Goal: Task Accomplishment & Management: Manage account settings

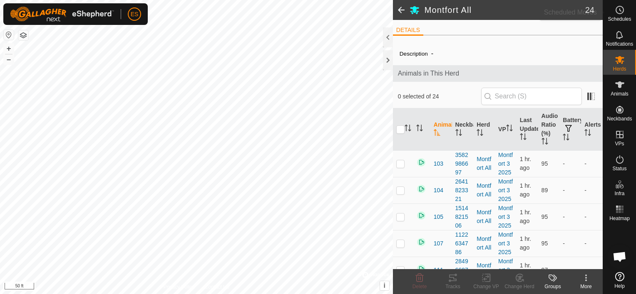
click at [617, 17] on span "Schedules" at bounding box center [618, 19] width 23 height 5
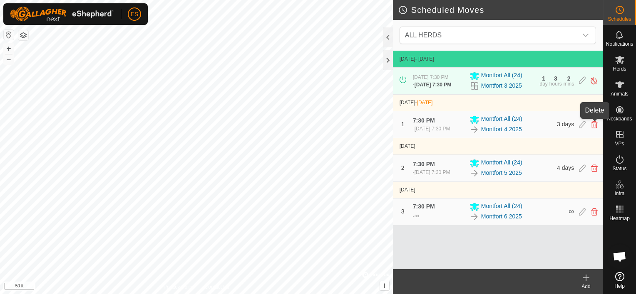
click at [595, 123] on icon at bounding box center [594, 124] width 7 height 7
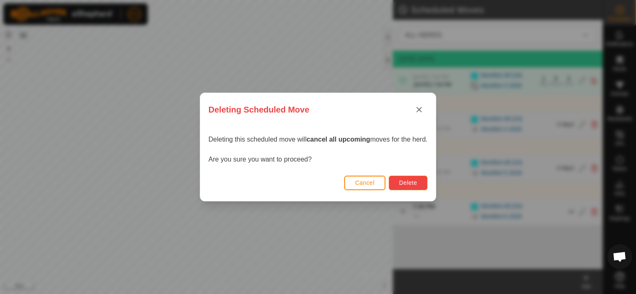
click at [408, 187] on button "Delete" at bounding box center [407, 183] width 39 height 15
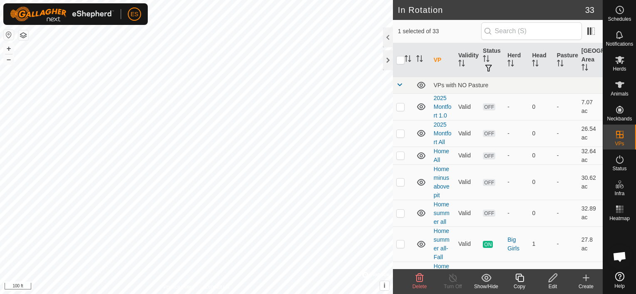
click at [556, 281] on icon at bounding box center [552, 278] width 10 height 10
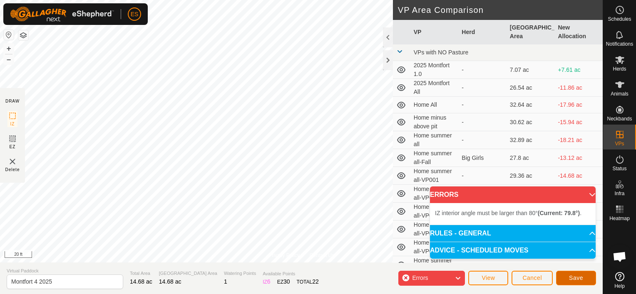
click at [574, 278] on span "Save" at bounding box center [576, 278] width 14 height 7
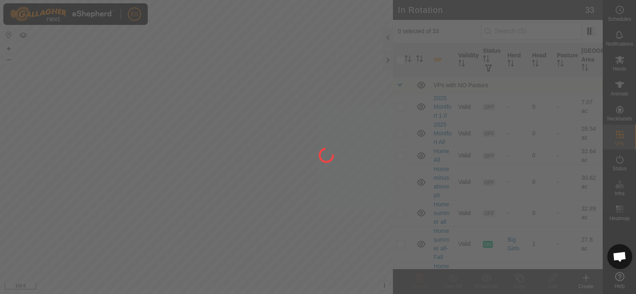
click at [156, 142] on div at bounding box center [318, 147] width 636 height 294
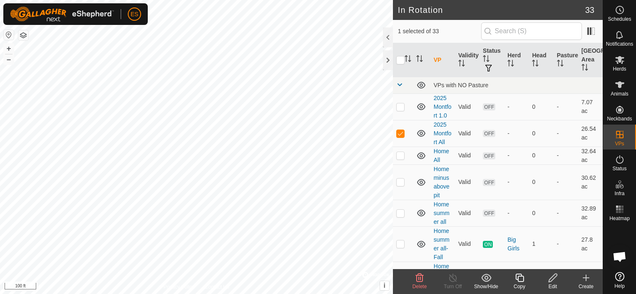
checkbox input "false"
checkbox input "true"
click at [556, 278] on icon at bounding box center [552, 278] width 10 height 10
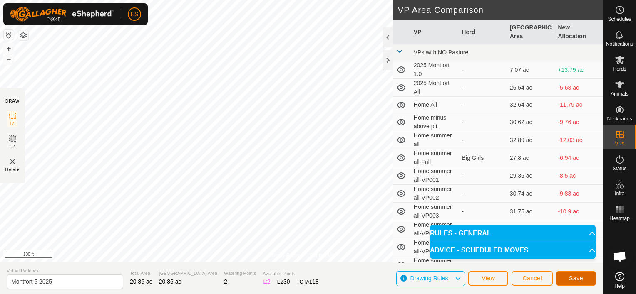
click at [579, 281] on span "Save" at bounding box center [576, 278] width 14 height 7
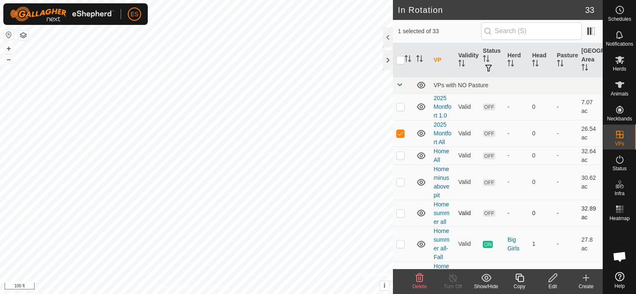
checkbox input "false"
checkbox input "true"
click at [554, 278] on icon at bounding box center [552, 278] width 10 height 10
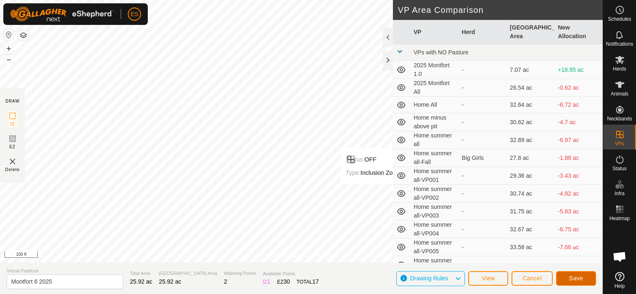
click at [584, 276] on button "Save" at bounding box center [576, 279] width 40 height 15
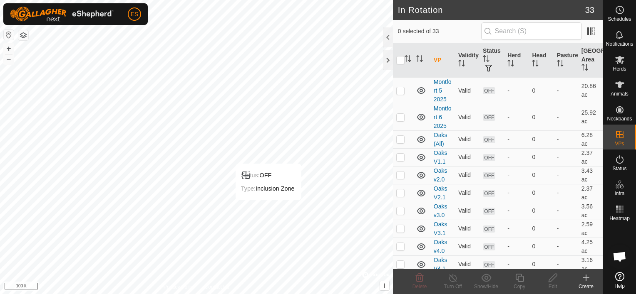
scroll to position [516, 0]
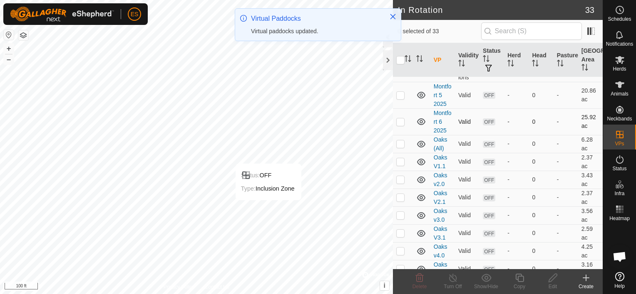
click at [400, 125] on p-checkbox at bounding box center [400, 122] width 8 height 7
checkbox input "true"
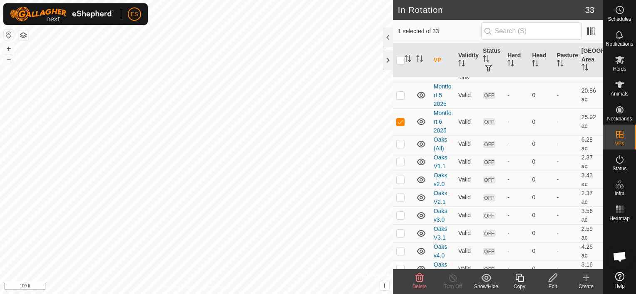
click at [554, 281] on icon at bounding box center [552, 278] width 10 height 10
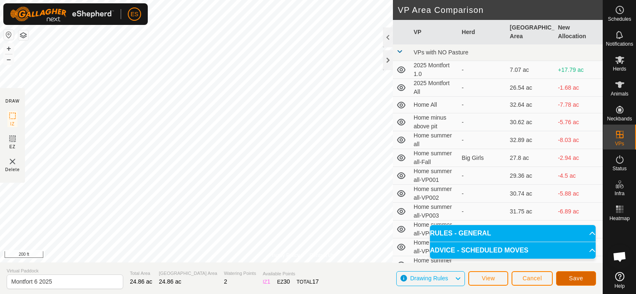
click at [579, 278] on span "Save" at bounding box center [576, 278] width 14 height 7
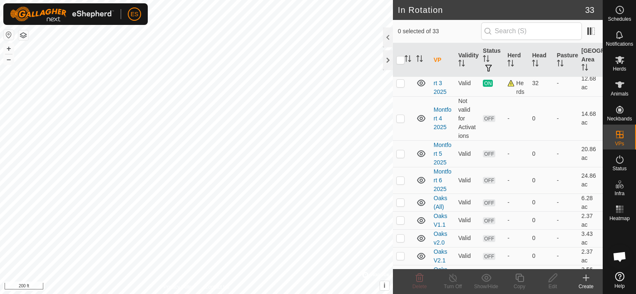
scroll to position [467, 0]
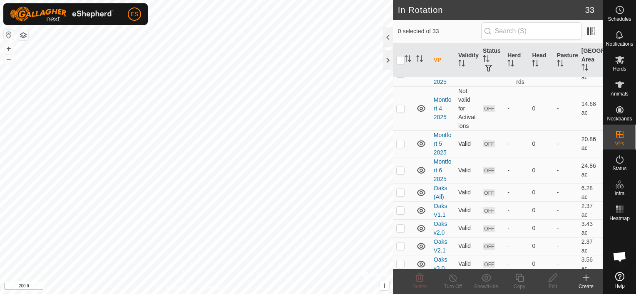
click at [399, 147] on p-checkbox at bounding box center [400, 144] width 8 height 7
checkbox input "true"
click at [548, 281] on icon at bounding box center [552, 278] width 8 height 8
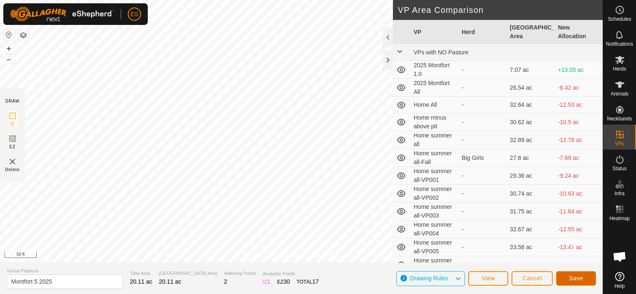
click at [579, 277] on span "Save" at bounding box center [576, 278] width 14 height 7
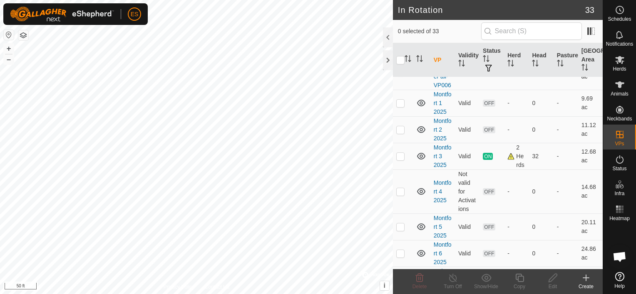
scroll to position [395, 0]
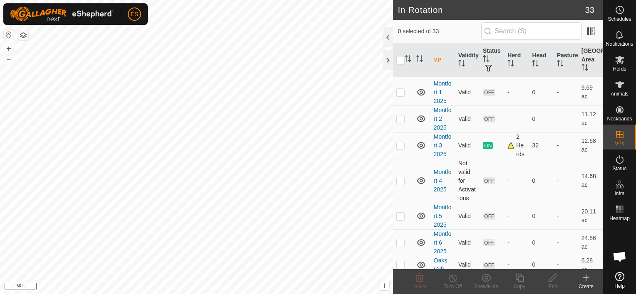
click at [399, 184] on p-checkbox at bounding box center [400, 181] width 8 height 7
checkbox input "true"
click at [399, 184] on p-checkbox at bounding box center [400, 181] width 8 height 7
checkbox input "false"
click at [401, 149] on p-checkbox at bounding box center [400, 145] width 8 height 7
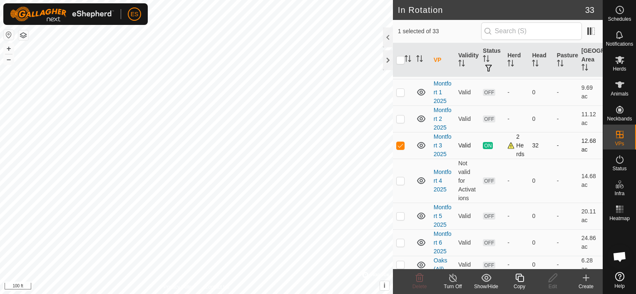
click at [401, 149] on p-checkbox at bounding box center [400, 145] width 8 height 7
checkbox input "false"
click at [403, 122] on p-checkbox at bounding box center [400, 119] width 8 height 7
checkbox input "true"
click at [557, 275] on icon at bounding box center [552, 278] width 10 height 10
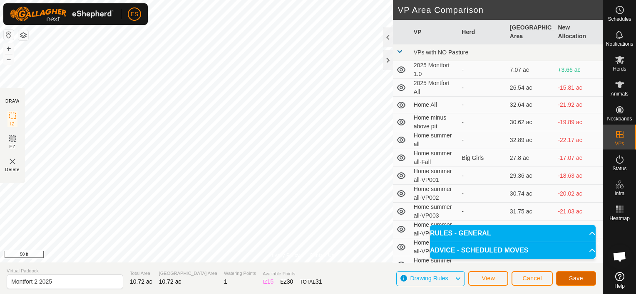
click at [578, 274] on button "Save" at bounding box center [576, 279] width 40 height 15
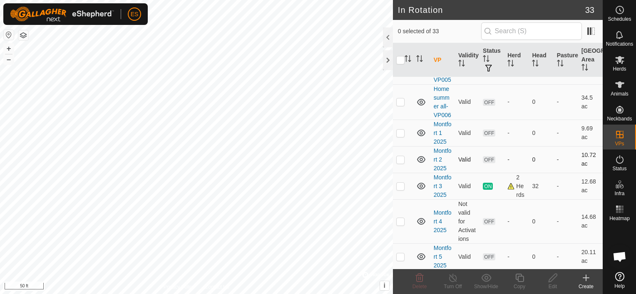
scroll to position [364, 0]
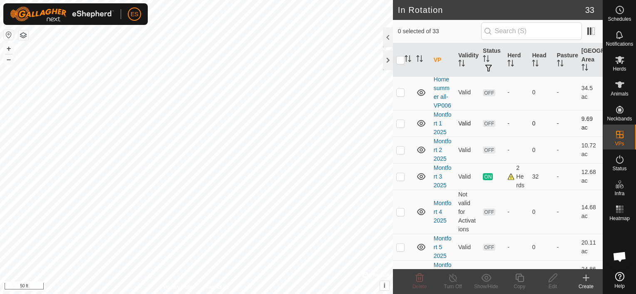
click at [404, 137] on td at bounding box center [403, 123] width 20 height 27
drag, startPoint x: 399, startPoint y: 176, endPoint x: 399, endPoint y: 183, distance: 7.5
click at [401, 137] on td at bounding box center [403, 123] width 20 height 27
checkbox input "false"
click at [399, 153] on p-checkbox at bounding box center [400, 150] width 8 height 7
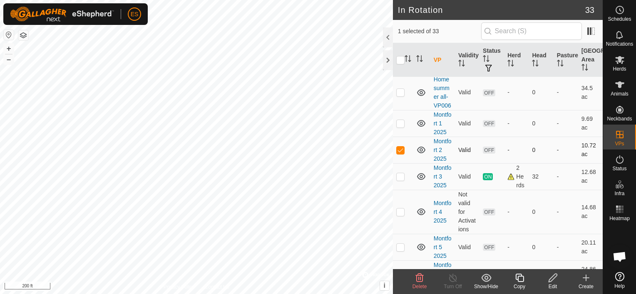
click at [396, 163] on td at bounding box center [403, 150] width 20 height 27
checkbox input "false"
click at [405, 190] on td at bounding box center [403, 176] width 20 height 27
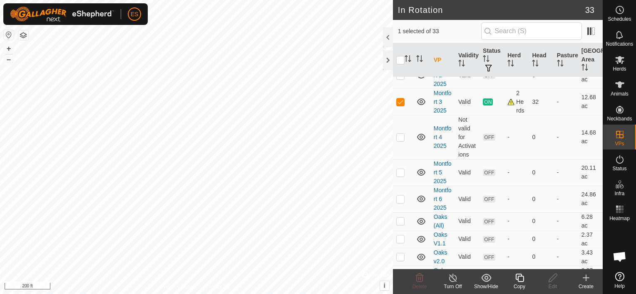
scroll to position [447, 0]
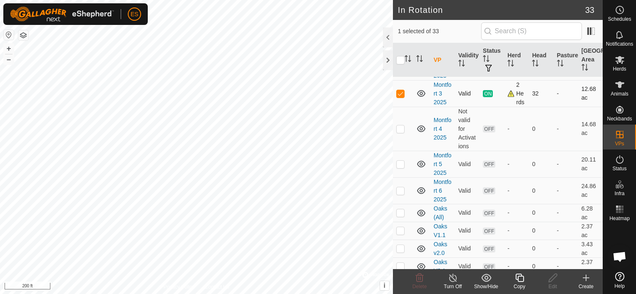
click at [398, 97] on p-checkbox at bounding box center [400, 93] width 8 height 7
checkbox input "false"
click at [402, 132] on p-checkbox at bounding box center [400, 129] width 8 height 7
click at [401, 132] on p-checkbox at bounding box center [400, 129] width 8 height 7
checkbox input "false"
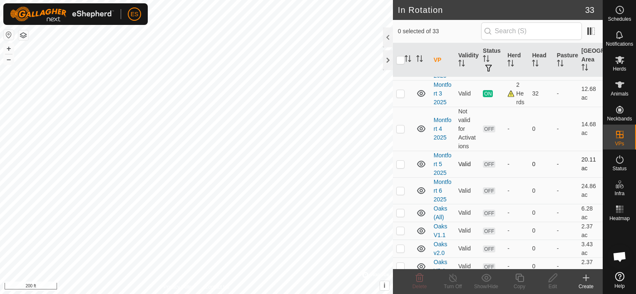
click at [399, 168] on p-checkbox at bounding box center [400, 164] width 8 height 7
click at [400, 168] on p-checkbox at bounding box center [400, 164] width 8 height 7
checkbox input "false"
click at [623, 14] on icon at bounding box center [619, 10] width 10 height 10
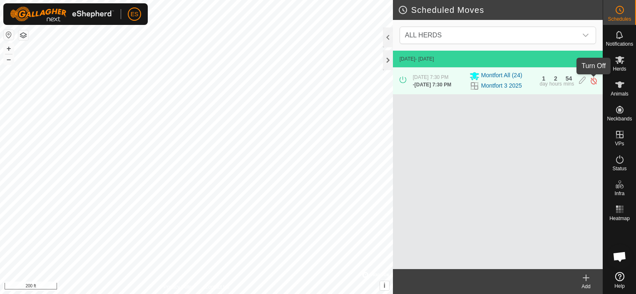
click at [593, 80] on img at bounding box center [593, 81] width 8 height 9
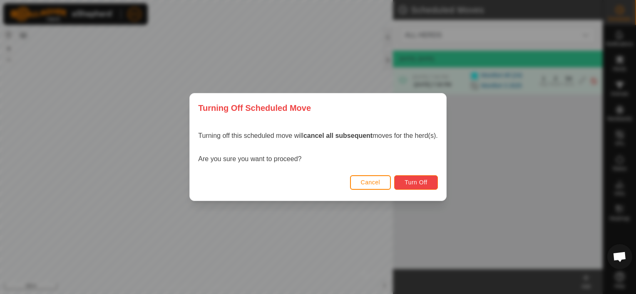
click at [422, 183] on span "Turn Off" at bounding box center [415, 182] width 23 height 7
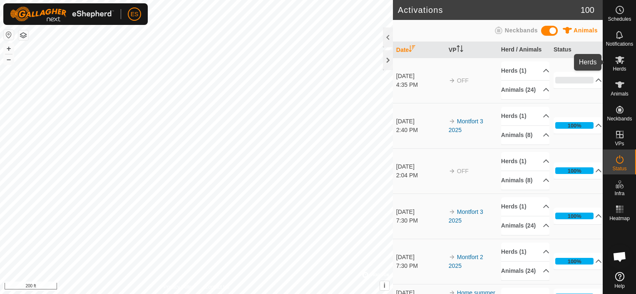
click at [617, 67] on span "Herds" at bounding box center [618, 69] width 13 height 5
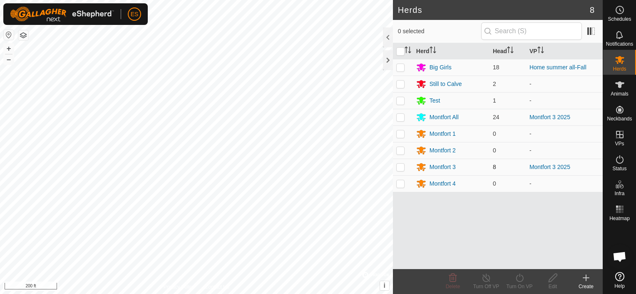
click at [395, 166] on td at bounding box center [403, 167] width 20 height 17
checkbox input "true"
click at [439, 166] on div "Montfort 3" at bounding box center [442, 167] width 26 height 9
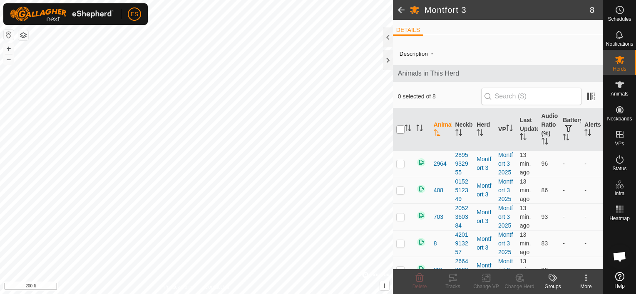
click at [399, 130] on input "checkbox" at bounding box center [400, 130] width 8 height 8
checkbox input "true"
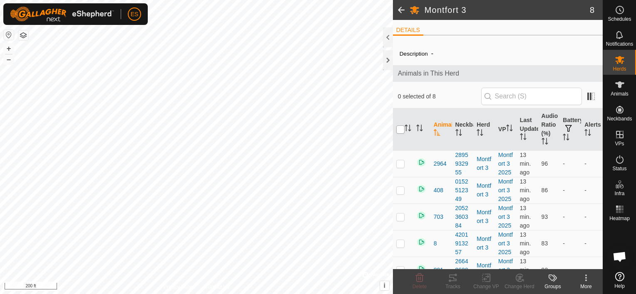
checkbox input "true"
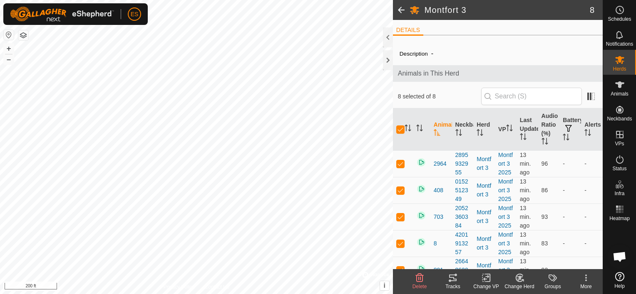
click at [518, 277] on icon at bounding box center [519, 278] width 10 height 10
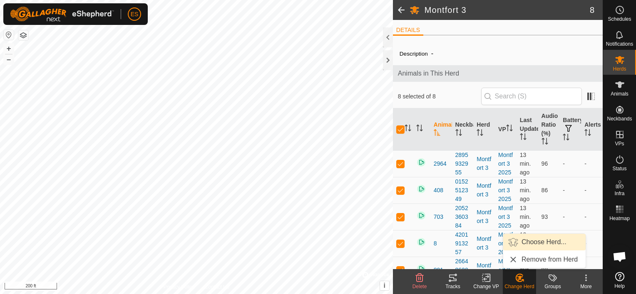
click at [524, 245] on link "Choose Herd..." at bounding box center [544, 242] width 82 height 17
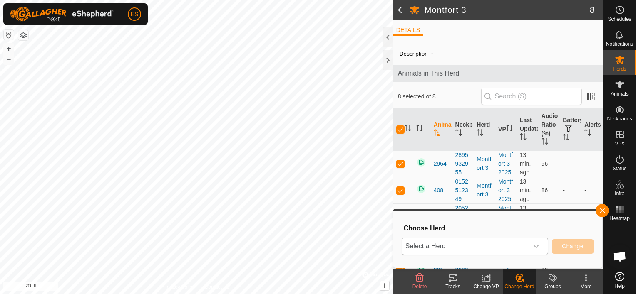
click at [539, 245] on icon "dropdown trigger" at bounding box center [535, 246] width 7 height 7
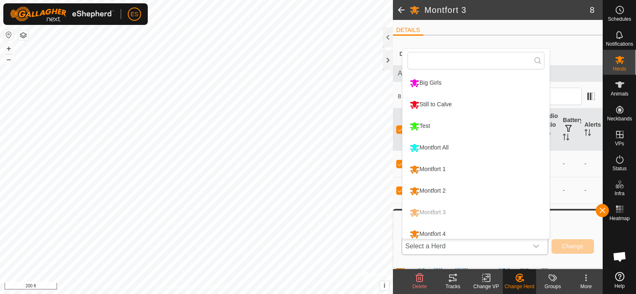
click at [468, 151] on li "Montfort All" at bounding box center [475, 148] width 147 height 21
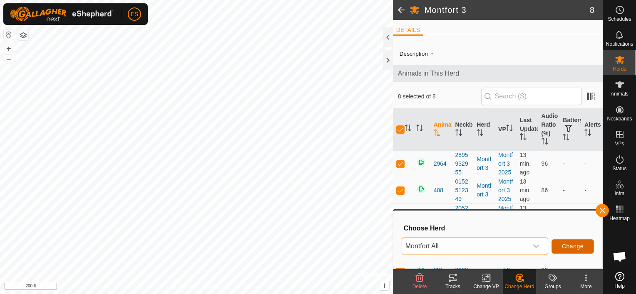
click at [577, 247] on span "Change" at bounding box center [572, 246] width 22 height 7
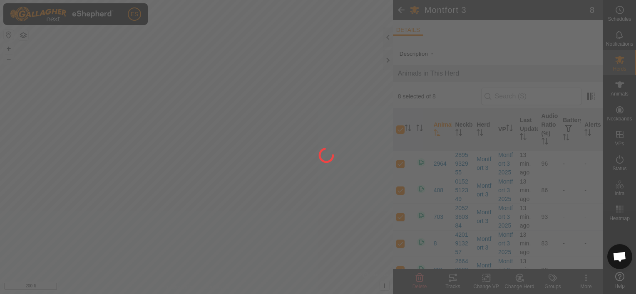
checkbox input "false"
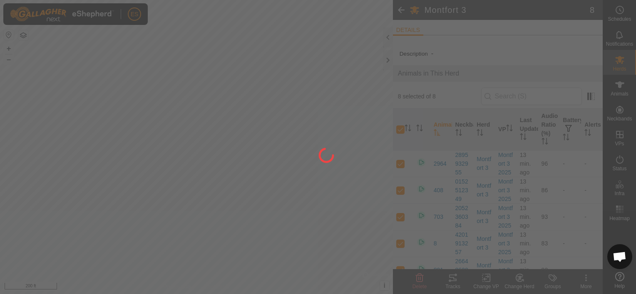
checkbox input "false"
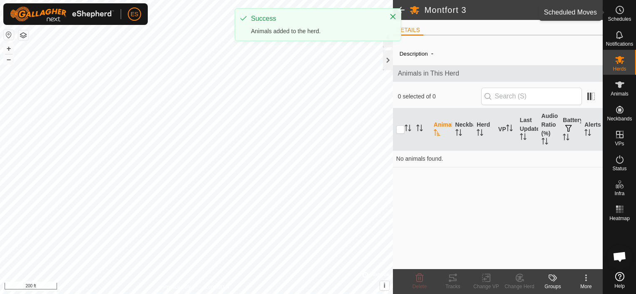
click at [620, 12] on icon at bounding box center [619, 10] width 10 height 10
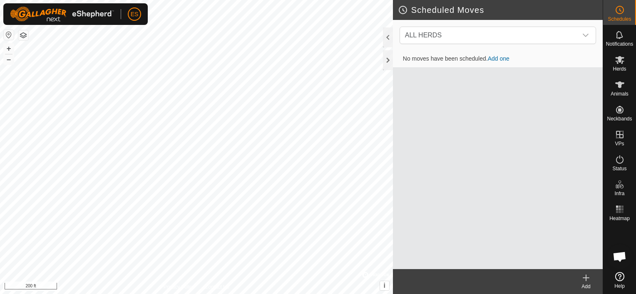
click at [586, 275] on icon at bounding box center [586, 278] width 0 height 6
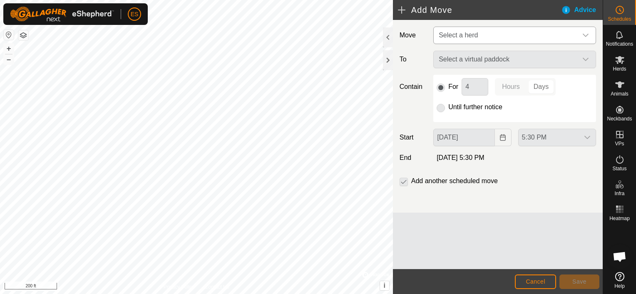
click at [482, 34] on span "Select a herd" at bounding box center [506, 35] width 142 height 17
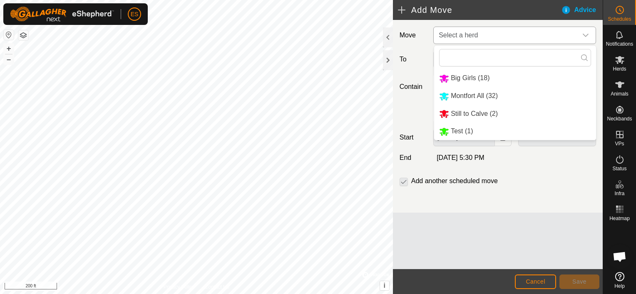
click at [478, 96] on li "Montfort All (32)" at bounding box center [515, 96] width 162 height 17
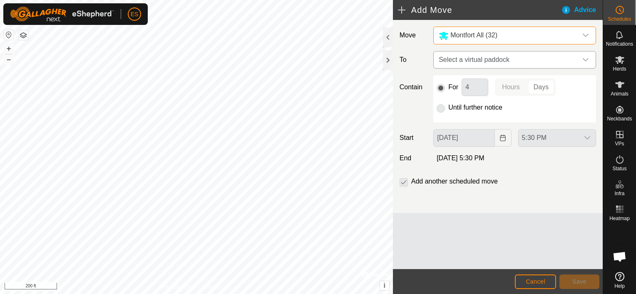
click at [487, 60] on span "Select a virtual paddock" at bounding box center [506, 60] width 142 height 17
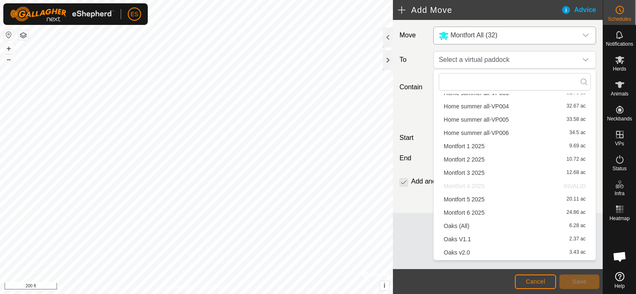
scroll to position [135, 0]
click at [469, 198] on li "Montfort 5 2025 20.11 ac" at bounding box center [514, 197] width 152 height 12
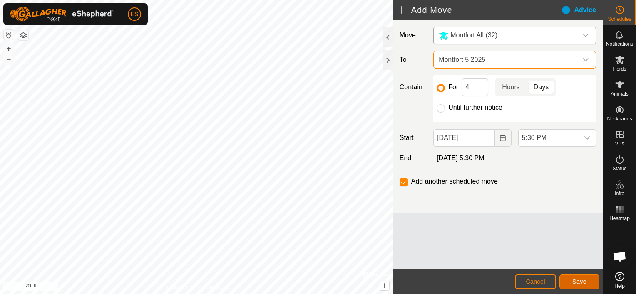
click at [576, 283] on span "Save" at bounding box center [579, 282] width 14 height 7
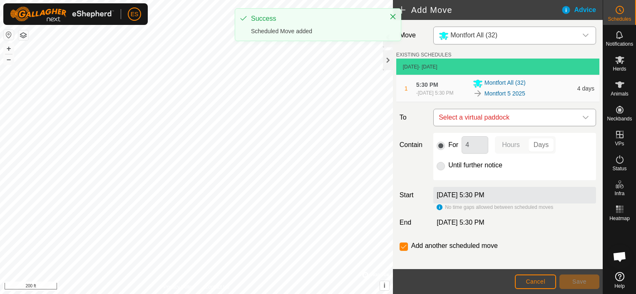
click at [582, 118] on icon "dropdown trigger" at bounding box center [585, 117] width 6 height 3
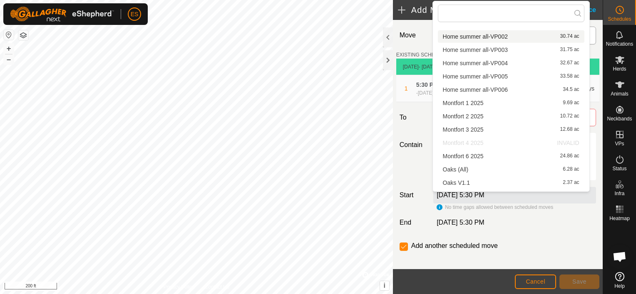
scroll to position [114, 0]
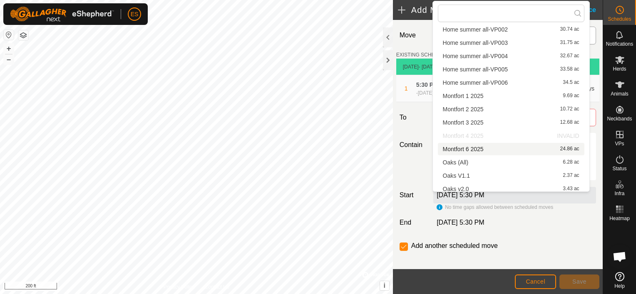
click at [483, 149] on li "Montfort 6 2025 24.86 ac" at bounding box center [511, 149] width 146 height 12
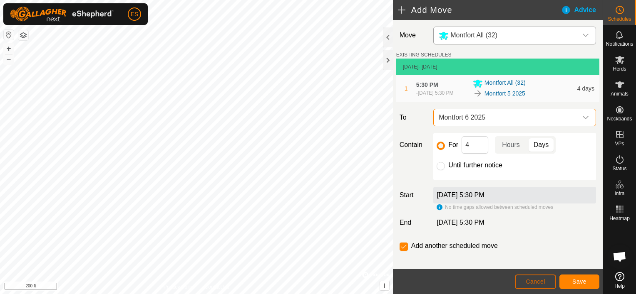
click at [535, 279] on span "Cancel" at bounding box center [535, 282] width 20 height 7
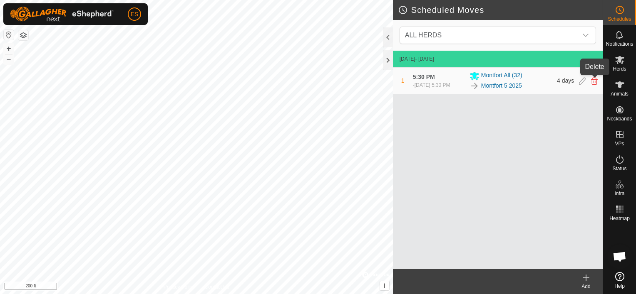
click at [594, 82] on icon at bounding box center [594, 80] width 7 height 7
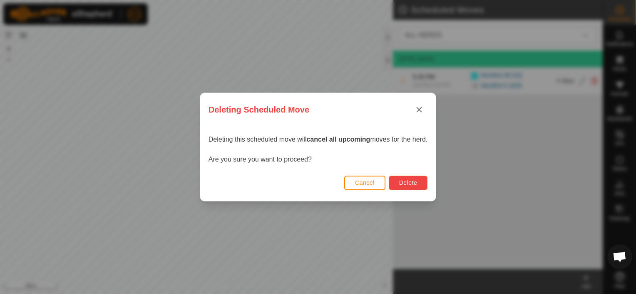
click at [407, 181] on span "Delete" at bounding box center [408, 183] width 18 height 7
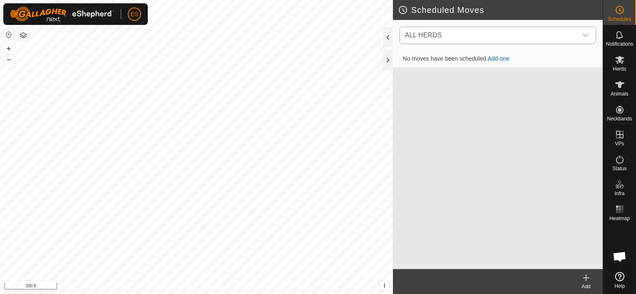
click at [589, 37] on div "dropdown trigger" at bounding box center [585, 35] width 17 height 17
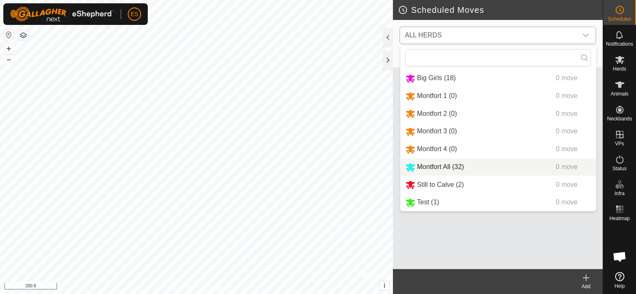
click at [440, 165] on li "Montfort All (32) 0 move" at bounding box center [497, 167] width 195 height 17
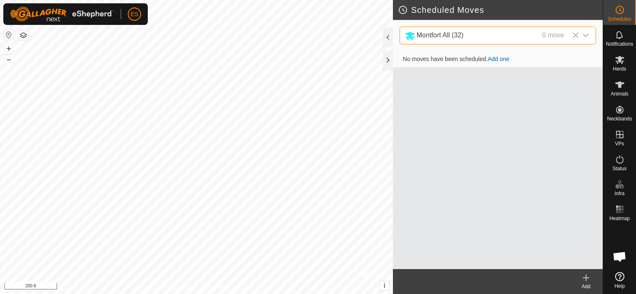
click at [586, 279] on icon at bounding box center [586, 278] width 10 height 10
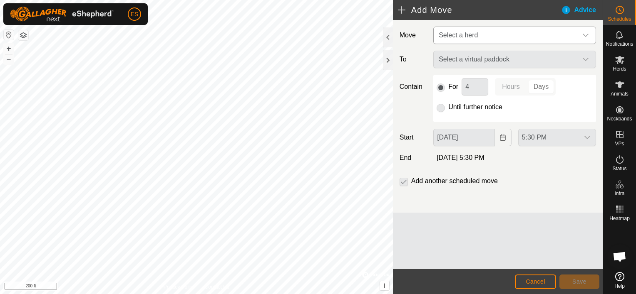
click at [587, 37] on icon "dropdown trigger" at bounding box center [585, 35] width 7 height 7
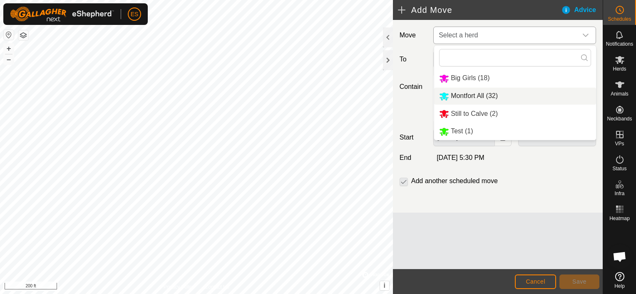
click at [519, 96] on li "Montfort All (32)" at bounding box center [515, 96] width 162 height 17
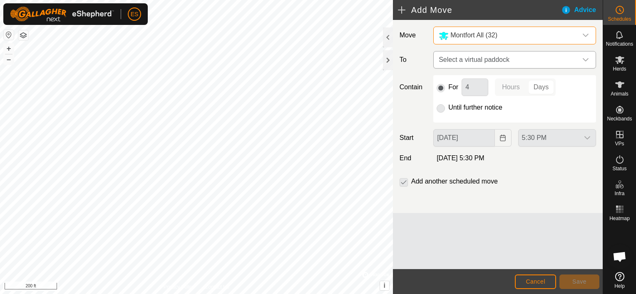
click at [527, 61] on span "Select a virtual paddock" at bounding box center [506, 60] width 142 height 17
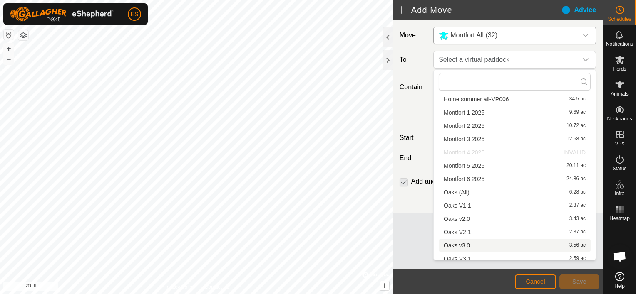
scroll to position [171, 0]
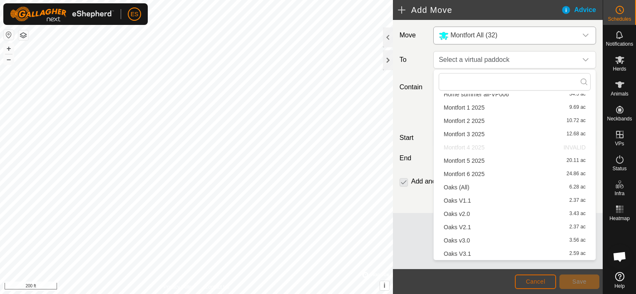
click at [538, 281] on span "Cancel" at bounding box center [535, 282] width 20 height 7
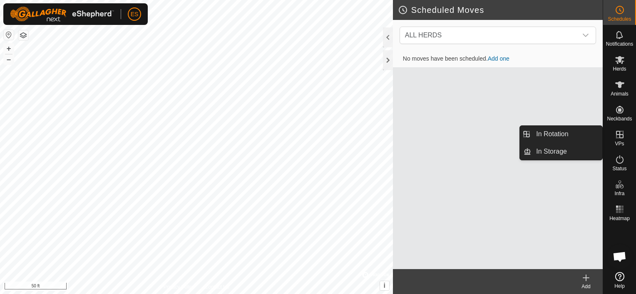
click at [619, 133] on icon at bounding box center [619, 135] width 10 height 10
click at [575, 138] on link "In Rotation" at bounding box center [566, 134] width 71 height 17
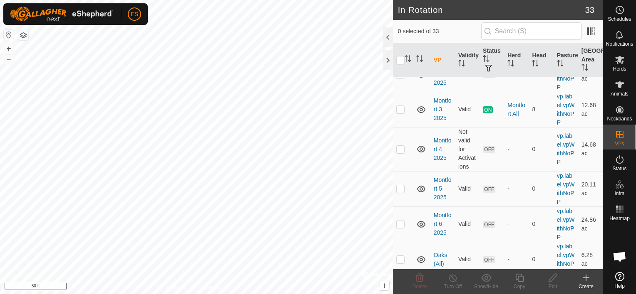
scroll to position [499, 0]
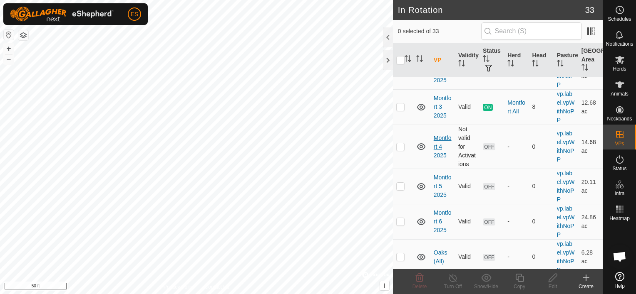
click at [442, 159] on link "Montfort 4 2025" at bounding box center [442, 147] width 18 height 24
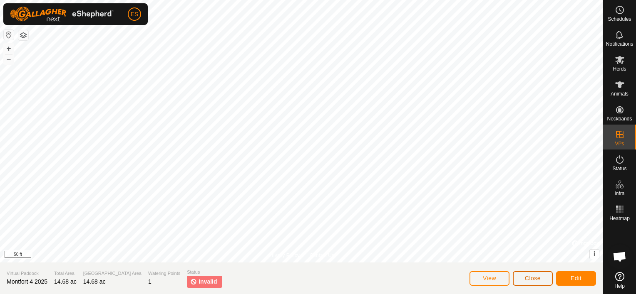
click at [542, 275] on button "Close" at bounding box center [532, 279] width 40 height 15
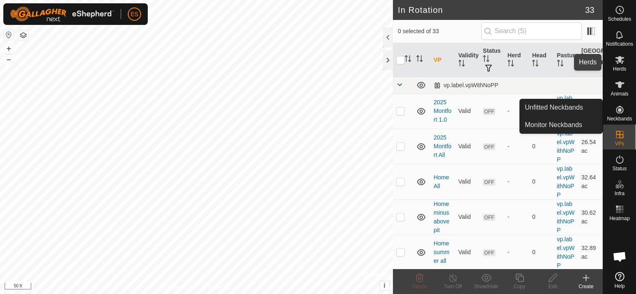
click at [622, 64] on icon at bounding box center [619, 60] width 10 height 10
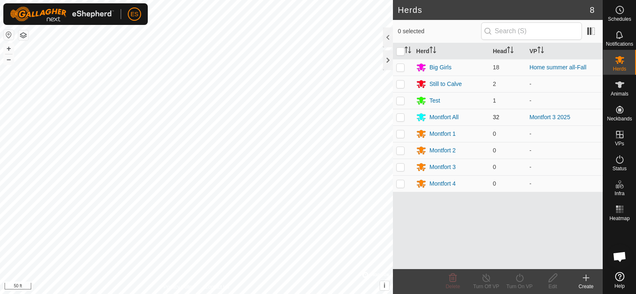
click at [401, 116] on p-checkbox at bounding box center [400, 117] width 8 height 7
checkbox input "true"
click at [518, 278] on icon at bounding box center [519, 278] width 10 height 10
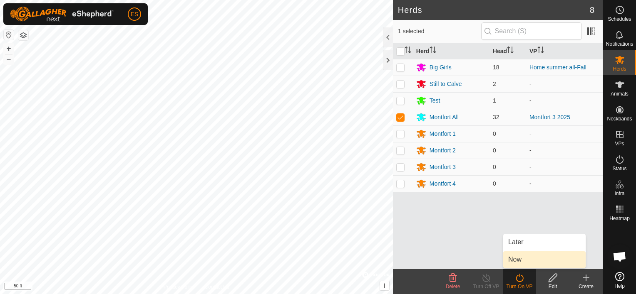
click at [519, 260] on link "Now" at bounding box center [544, 260] width 82 height 17
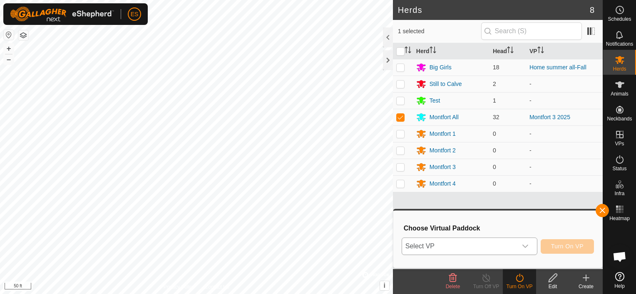
click at [528, 247] on icon "dropdown trigger" at bounding box center [525, 246] width 7 height 7
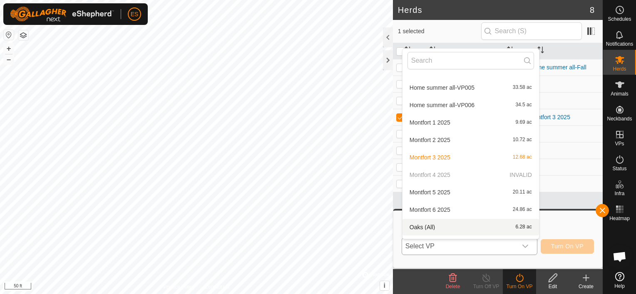
scroll to position [201, 0]
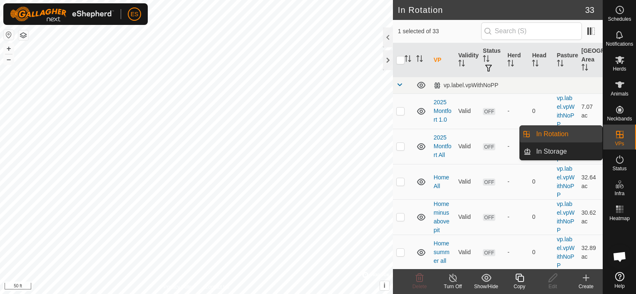
click at [578, 135] on link "In Rotation" at bounding box center [566, 134] width 71 height 17
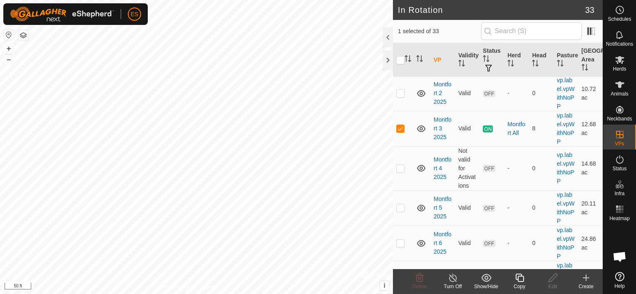
scroll to position [478, 0]
click at [403, 131] on p-checkbox at bounding box center [400, 127] width 8 height 7
checkbox input "false"
click at [398, 171] on p-checkbox at bounding box center [400, 167] width 8 height 7
checkbox input "true"
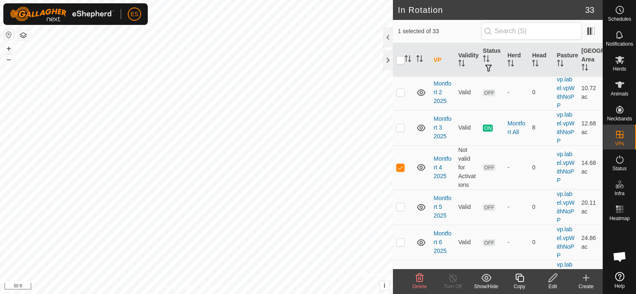
click at [551, 281] on icon at bounding box center [552, 278] width 10 height 10
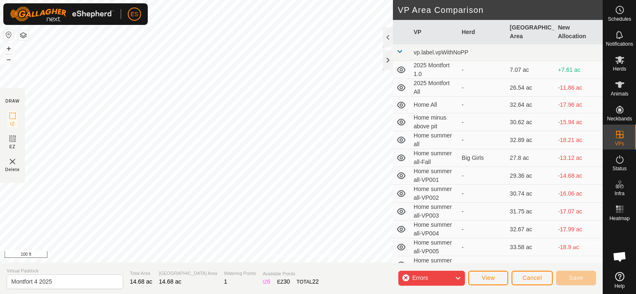
click at [461, 279] on icon at bounding box center [457, 278] width 7 height 11
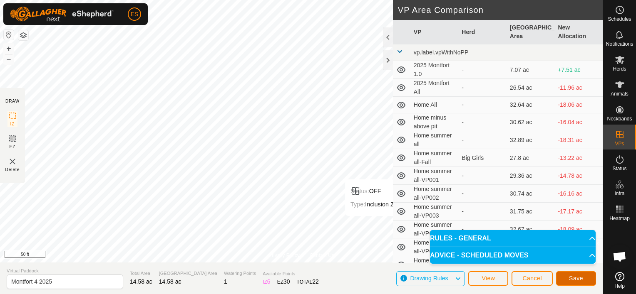
click at [586, 279] on button "Save" at bounding box center [576, 279] width 40 height 15
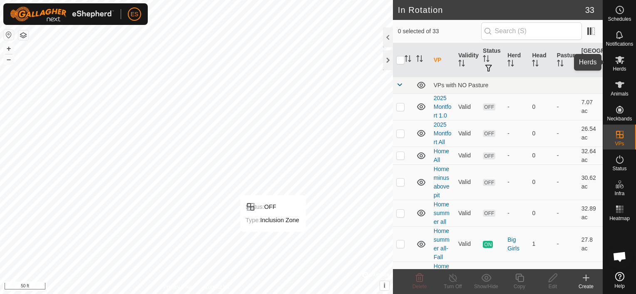
click at [617, 67] on span "Herds" at bounding box center [618, 69] width 13 height 5
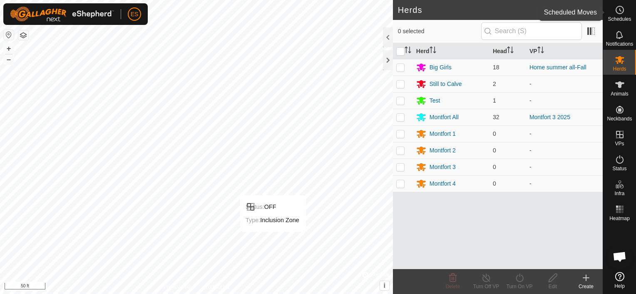
click at [621, 15] on es-schedule-vp-svg-icon at bounding box center [619, 9] width 15 height 13
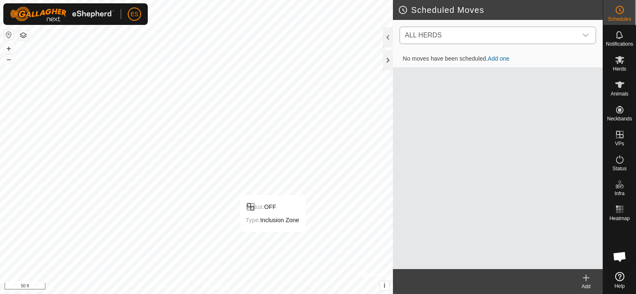
click at [585, 33] on icon "dropdown trigger" at bounding box center [585, 35] width 7 height 7
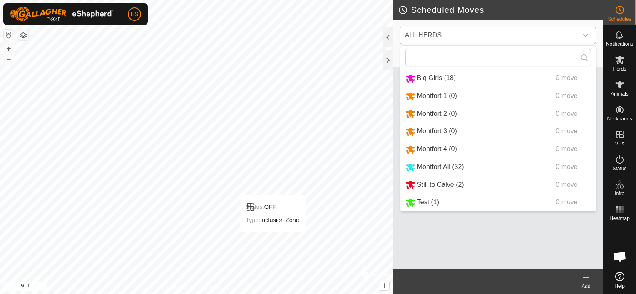
click at [426, 168] on li "Montfort All (32) 0 move" at bounding box center [497, 167] width 195 height 17
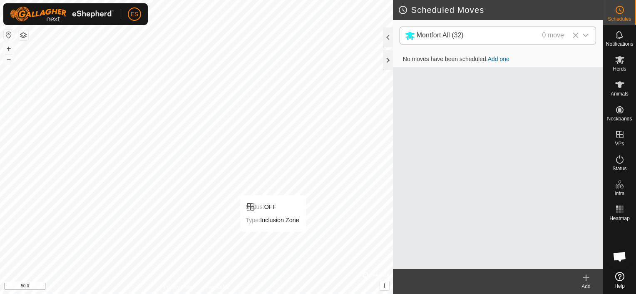
click at [590, 281] on icon at bounding box center [586, 278] width 10 height 10
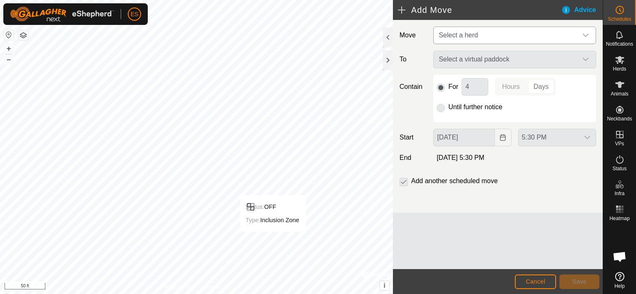
click at [587, 31] on div "dropdown trigger" at bounding box center [585, 35] width 17 height 17
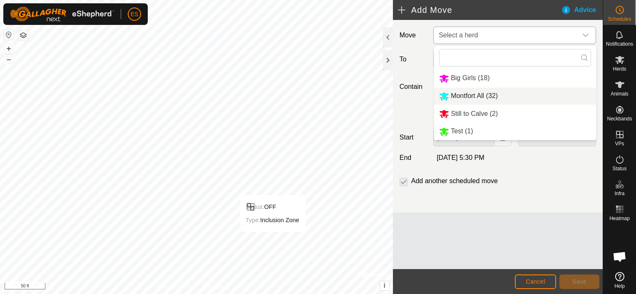
click at [506, 96] on li "Montfort All (32)" at bounding box center [515, 96] width 162 height 17
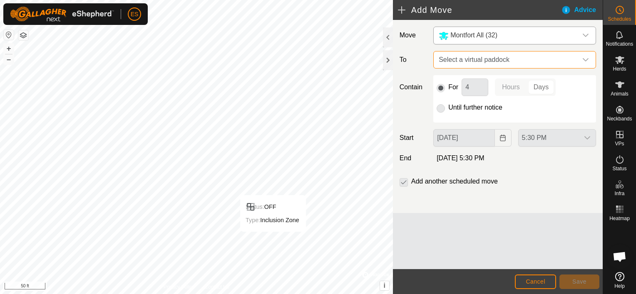
click at [509, 57] on span "Select a virtual paddock" at bounding box center [506, 60] width 142 height 17
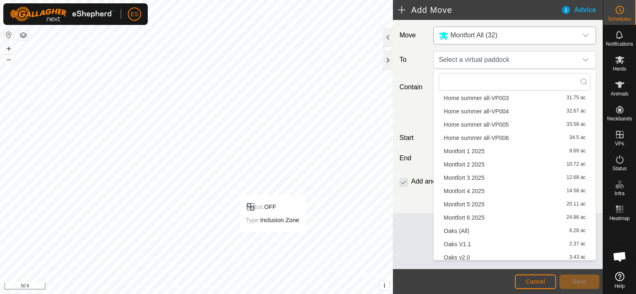
scroll to position [135, 0]
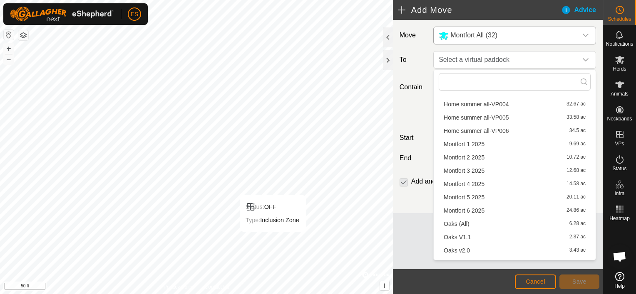
click at [475, 183] on li "Montfort 4 2025 14.58 ac" at bounding box center [514, 184] width 152 height 12
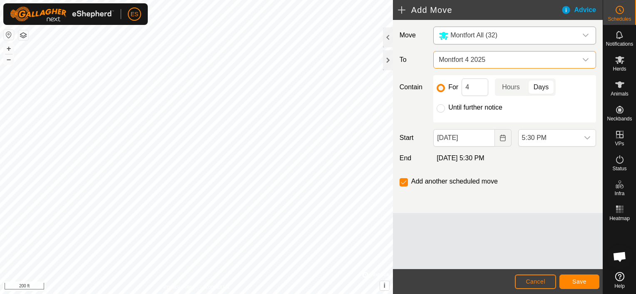
click at [494, 62] on span "Montfort 4 2025" at bounding box center [506, 60] width 142 height 17
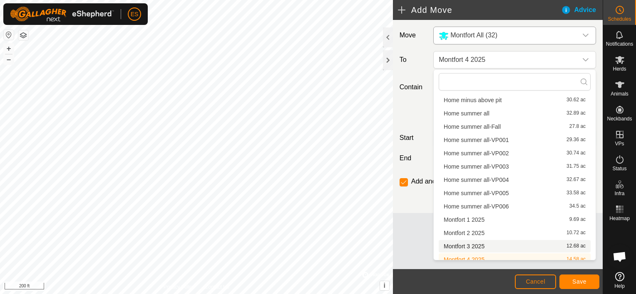
scroll to position [65, 0]
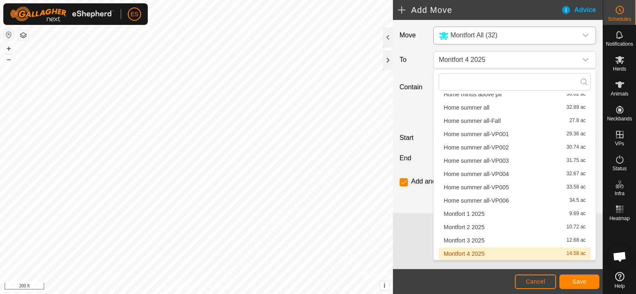
click at [469, 255] on li "Montfort 4 2025 14.58 ac" at bounding box center [514, 254] width 152 height 12
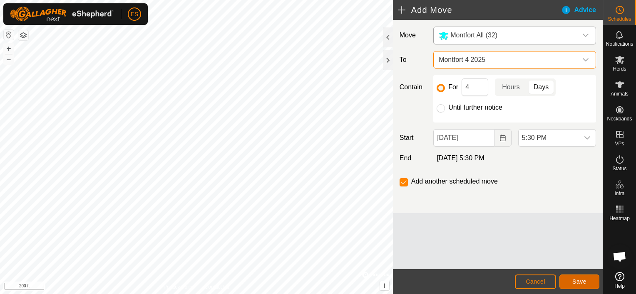
click at [574, 278] on button "Save" at bounding box center [579, 282] width 40 height 15
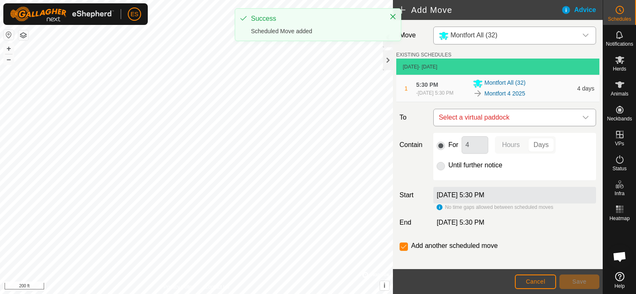
click at [582, 116] on icon "dropdown trigger" at bounding box center [585, 117] width 7 height 7
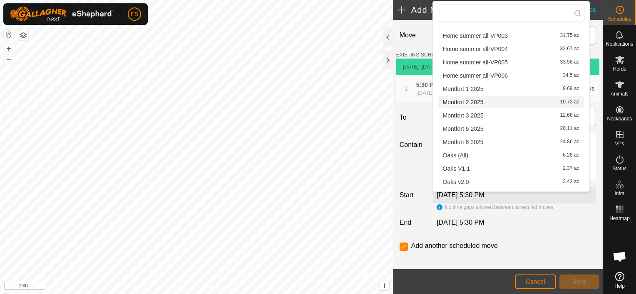
scroll to position [125, 0]
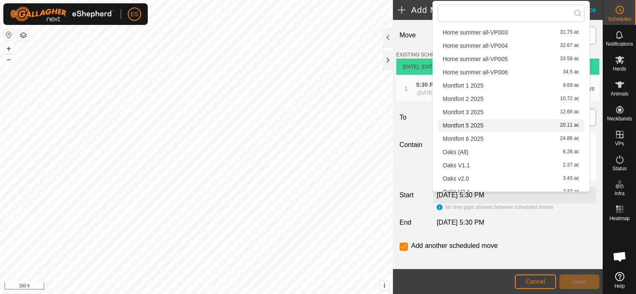
click at [518, 127] on li "Montfort 5 2025 20.11 ac" at bounding box center [511, 125] width 146 height 12
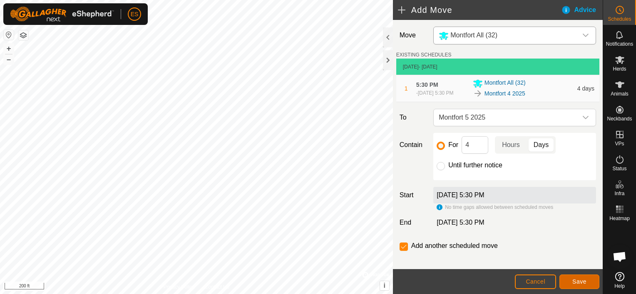
click at [573, 279] on span "Save" at bounding box center [579, 282] width 14 height 7
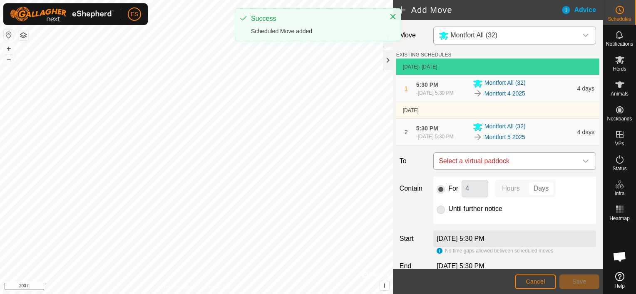
click at [584, 160] on div "dropdown trigger" at bounding box center [585, 161] width 17 height 17
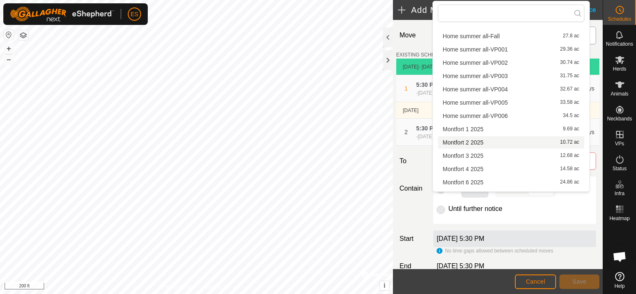
scroll to position [104, 0]
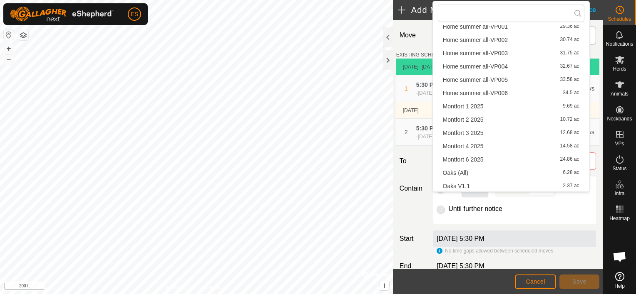
click at [500, 158] on li "Montfort 6 2025 24.86 ac" at bounding box center [511, 159] width 146 height 12
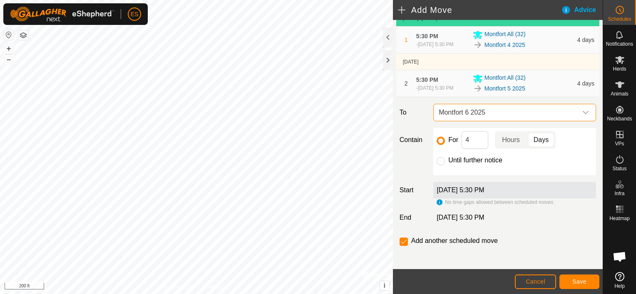
scroll to position [52, 0]
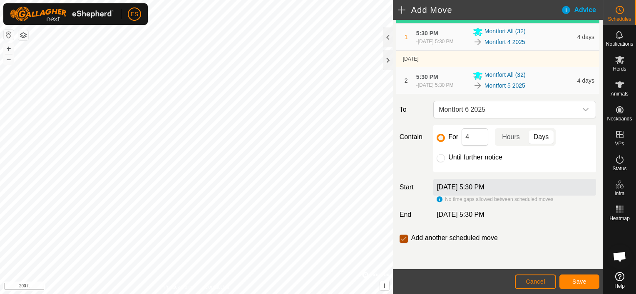
click at [402, 240] on input "checkbox" at bounding box center [403, 239] width 8 height 8
checkbox input "false"
click at [441, 157] on input "Until further notice" at bounding box center [440, 158] width 8 height 8
radio input "true"
click at [577, 280] on span "Save" at bounding box center [579, 282] width 14 height 7
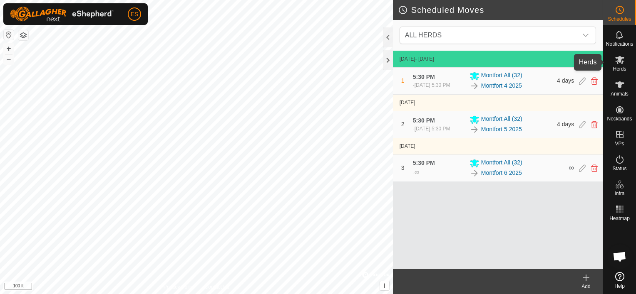
click at [618, 67] on span "Herds" at bounding box center [618, 69] width 13 height 5
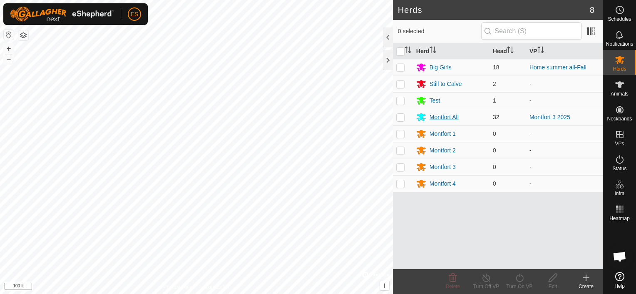
click at [449, 120] on div "Montfort All" at bounding box center [443, 117] width 29 height 9
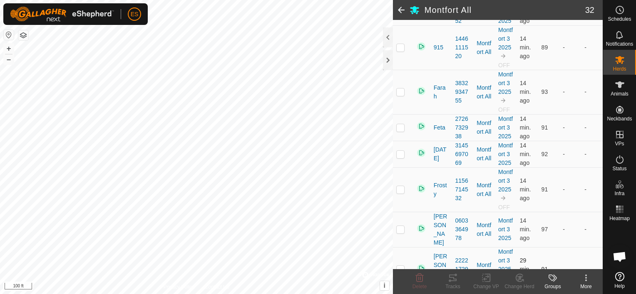
scroll to position [918, 0]
